Goal: Transaction & Acquisition: Purchase product/service

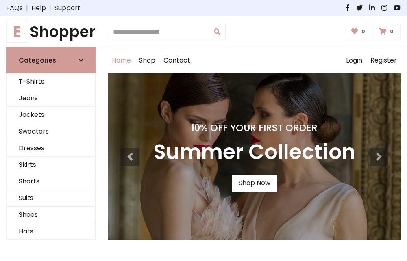
click at [203, 130] on h4 "10% Off Your First Order" at bounding box center [254, 127] width 202 height 11
click at [254, 183] on link "Shop Now" at bounding box center [255, 183] width 46 height 17
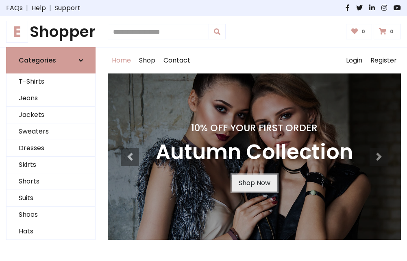
click at [254, 183] on link "Shop Now" at bounding box center [255, 183] width 46 height 17
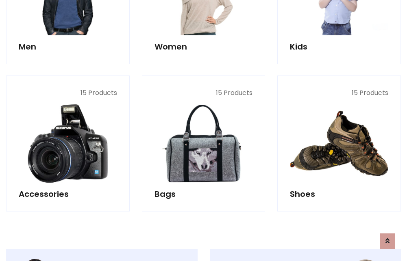
scroll to position [810, 0]
